Goal: Task Accomplishment & Management: Use online tool/utility

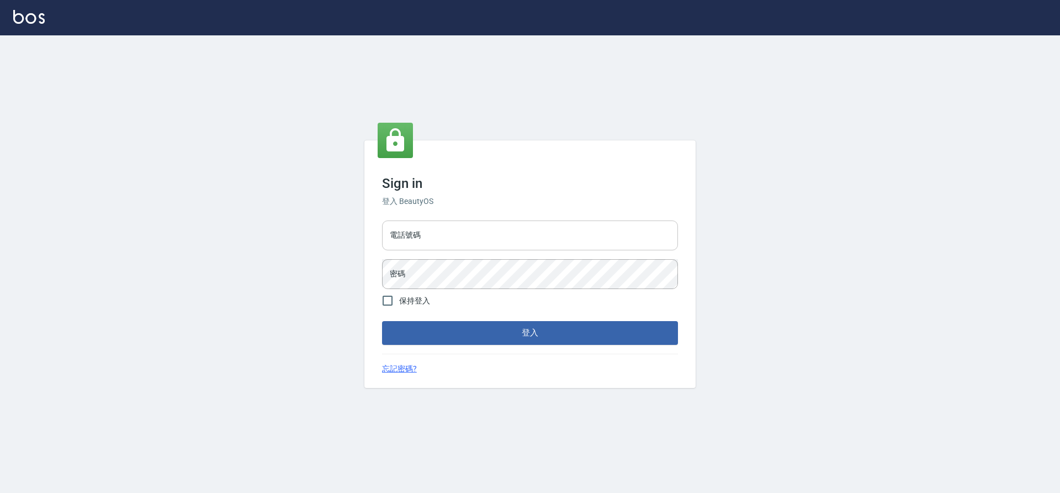
click at [445, 236] on input "電話號碼" at bounding box center [530, 235] width 296 height 30
type input "7805667"
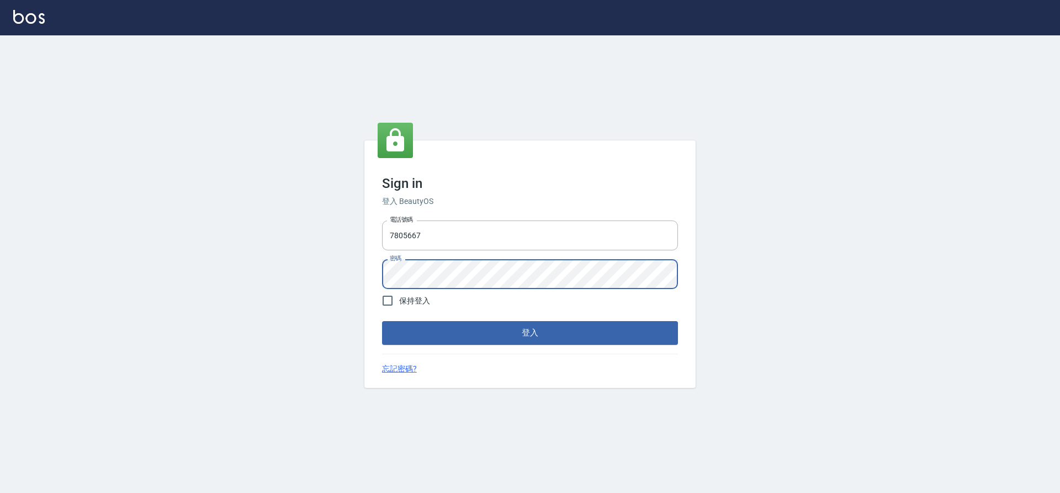
click at [382, 321] on button "登入" at bounding box center [530, 332] width 296 height 23
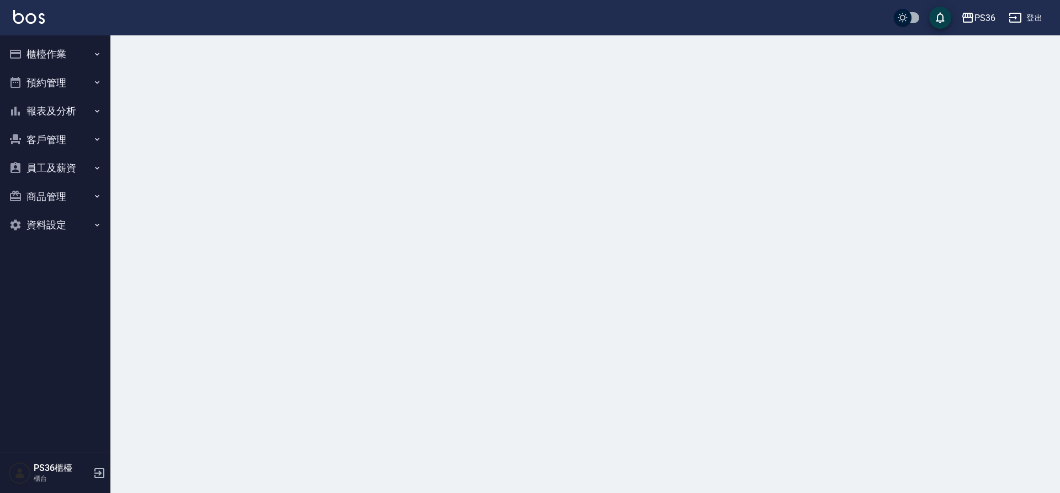
click at [44, 57] on button "櫃檯作業" at bounding box center [55, 54] width 102 height 29
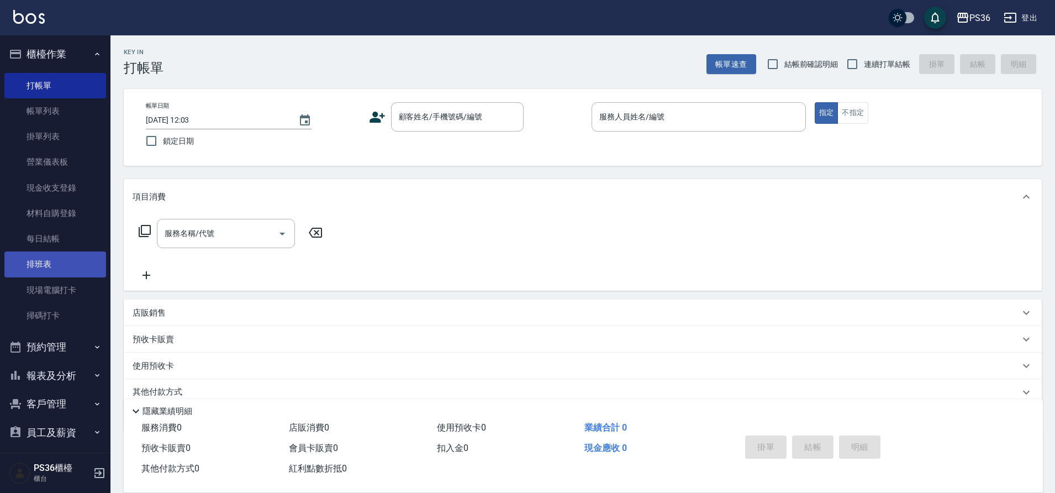
click at [60, 266] on link "排班表" at bounding box center [55, 263] width 102 height 25
